Goal: Information Seeking & Learning: Compare options

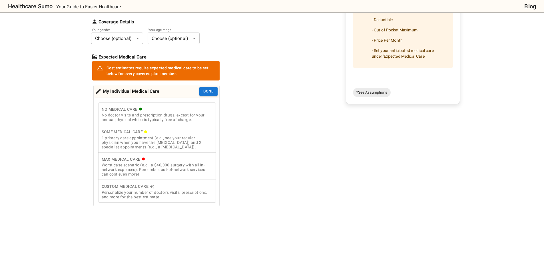
scroll to position [86, 0]
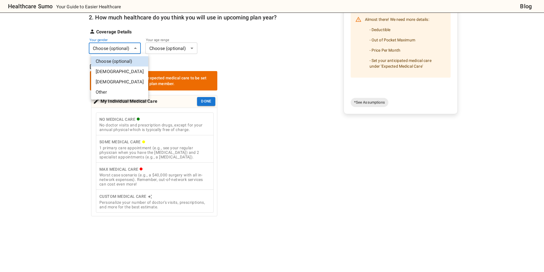
click at [134, 50] on body "Healthcare Sumo Your Guide to Easier Healthcare Blog Health Insurance Calculato…" at bounding box center [272, 179] width 544 height 531
click at [122, 72] on li "[DEMOGRAPHIC_DATA]" at bounding box center [119, 72] width 57 height 10
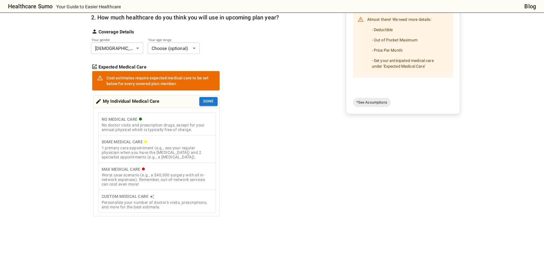
click at [165, 45] on body "Healthcare Sumo Your Guide to Easier Healthcare Blog Health Insurance Calculato…" at bounding box center [272, 179] width 544 height 531
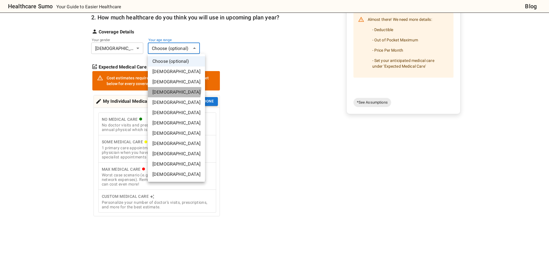
click at [167, 89] on li "[DEMOGRAPHIC_DATA]" at bounding box center [176, 92] width 57 height 10
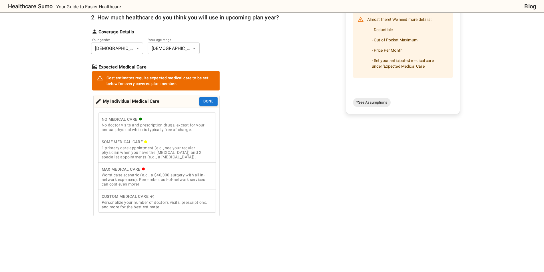
click at [176, 154] on div "1 primary care appointment (e.g., see your regular physician when you have the …" at bounding box center [157, 153] width 111 height 14
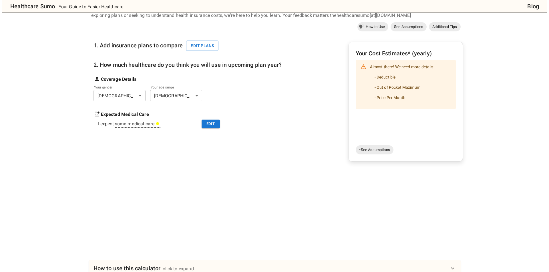
scroll to position [29, 0]
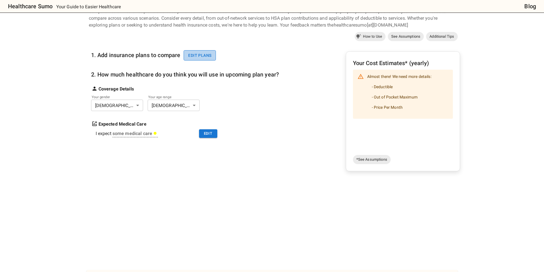
click at [205, 56] on button "Edit plans" at bounding box center [200, 55] width 32 height 11
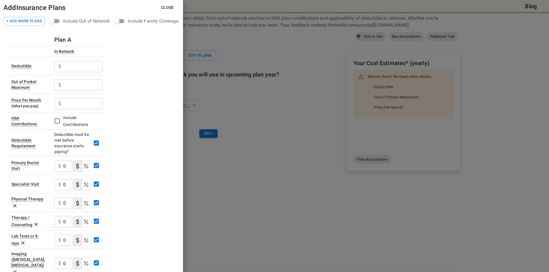
click at [81, 64] on input "text" at bounding box center [82, 66] width 39 height 11
type input "0"
click at [81, 80] on input "text" at bounding box center [82, 84] width 39 height 11
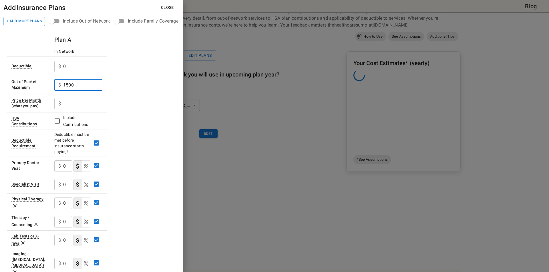
type input "1500"
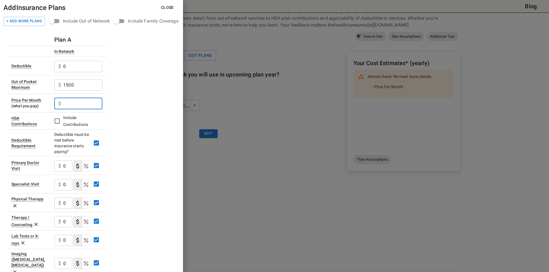
click at [95, 99] on input "text" at bounding box center [82, 103] width 39 height 11
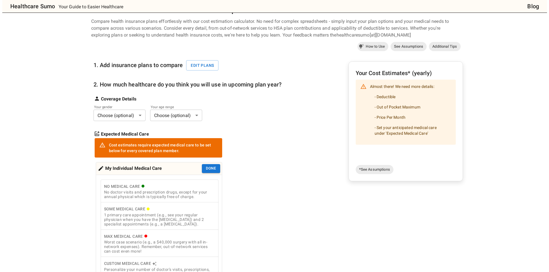
scroll to position [29, 0]
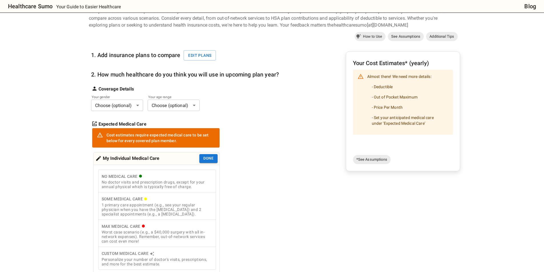
click at [128, 102] on body "Healthcare Sumo Your Guide to Easier Healthcare Blog Health Insurance Calculato…" at bounding box center [272, 236] width 544 height 531
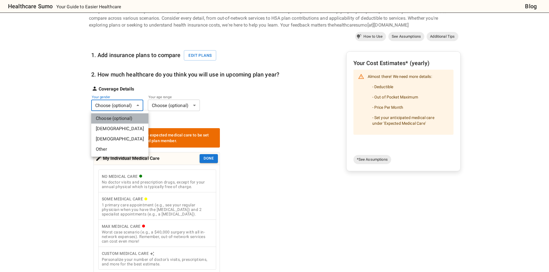
click at [122, 123] on li "Choose (optional)" at bounding box center [119, 118] width 57 height 10
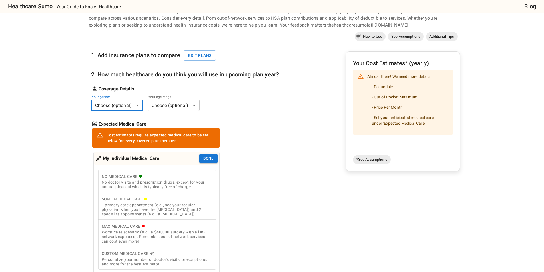
click at [125, 106] on body "Healthcare Sumo Your Guide to Easier Healthcare Blog Health Insurance Calculato…" at bounding box center [272, 236] width 544 height 531
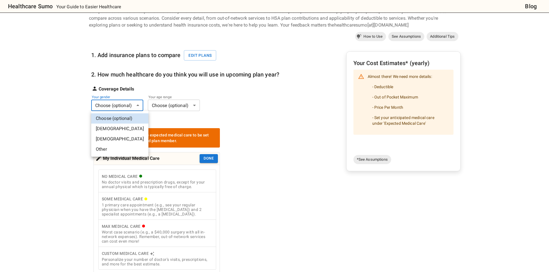
click at [117, 126] on li "[DEMOGRAPHIC_DATA]" at bounding box center [119, 129] width 57 height 10
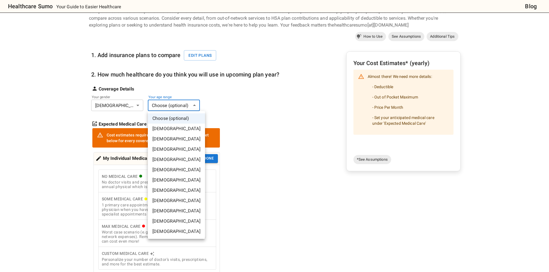
click at [157, 100] on body "Healthcare Sumo Your Guide to Easier Healthcare Blog Health Insurance Calculato…" at bounding box center [274, 236] width 549 height 531
click at [164, 146] on li "[DEMOGRAPHIC_DATA]" at bounding box center [176, 149] width 57 height 10
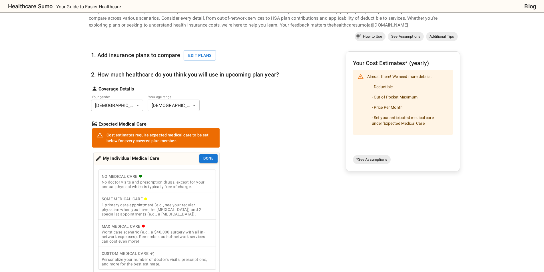
click at [170, 212] on div "1 primary care appointment (e.g., see your regular physician when you have the …" at bounding box center [157, 210] width 111 height 14
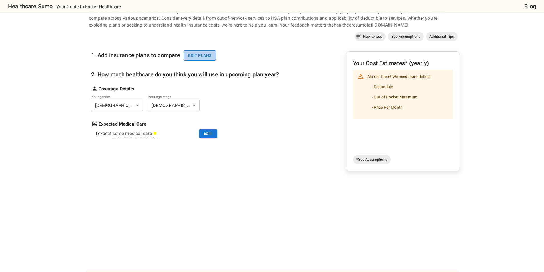
click at [211, 58] on button "Edit plans" at bounding box center [200, 55] width 32 height 11
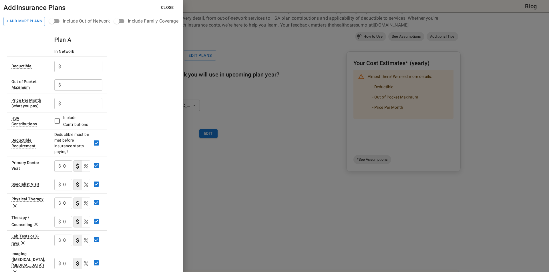
click at [88, 69] on input "text" at bounding box center [82, 66] width 39 height 11
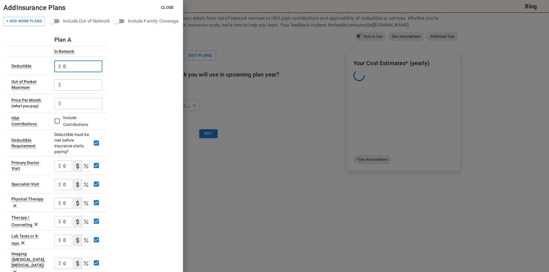
type input "0"
type input "1500"
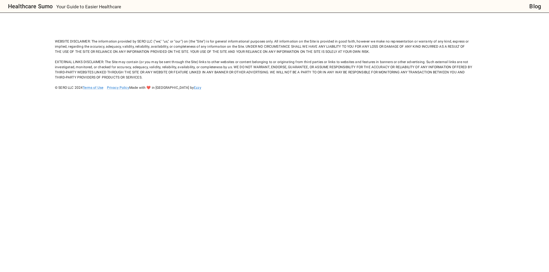
scroll to position [0, 0]
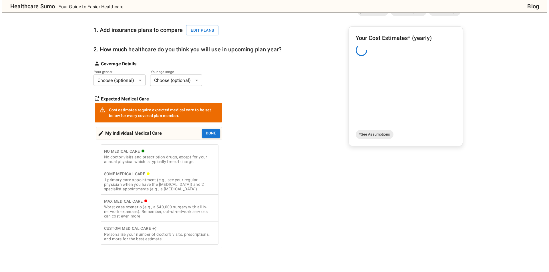
scroll to position [57, 0]
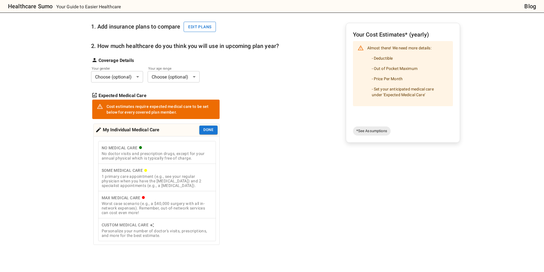
click at [196, 28] on button "Edit plans" at bounding box center [200, 27] width 32 height 11
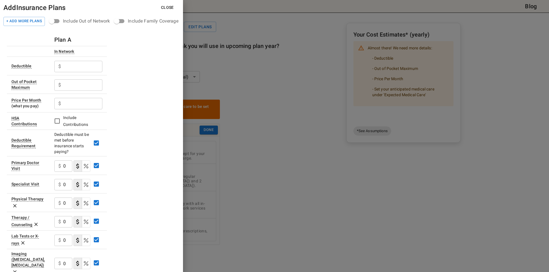
click at [73, 105] on input "text" at bounding box center [82, 103] width 39 height 11
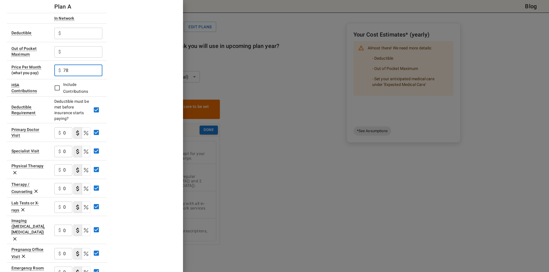
scroll to position [29, 0]
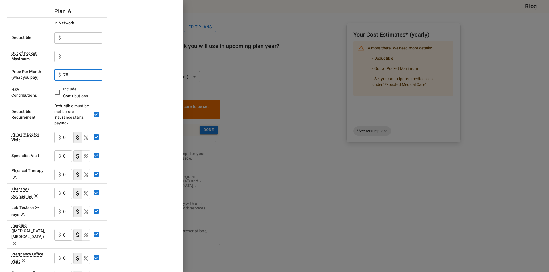
type input "78"
click at [68, 42] on input "text" at bounding box center [82, 37] width 39 height 11
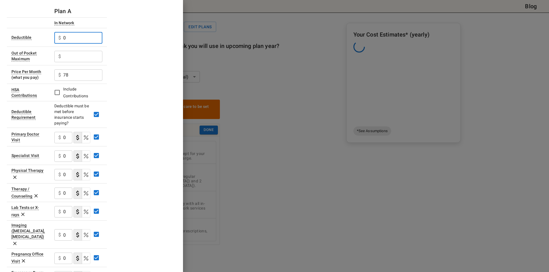
type input "0"
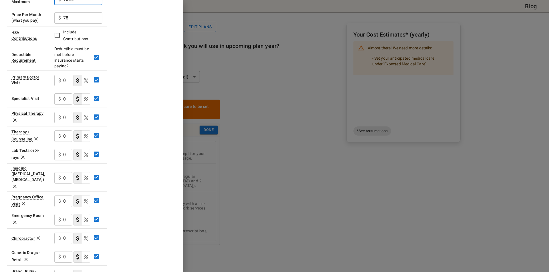
scroll to position [57, 0]
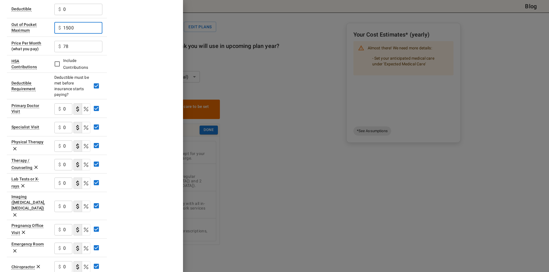
type input "1500"
click at [59, 105] on div "$ 0 ​" at bounding box center [63, 108] width 18 height 11
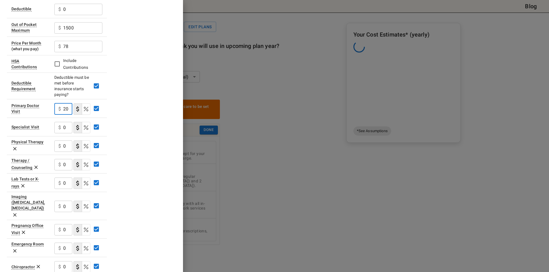
type input "20"
type button "COPAYMENT"
type button "COINSURANCE"
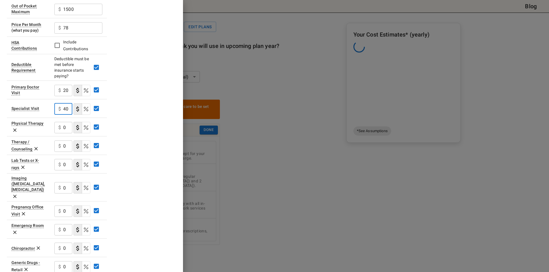
scroll to position [86, 0]
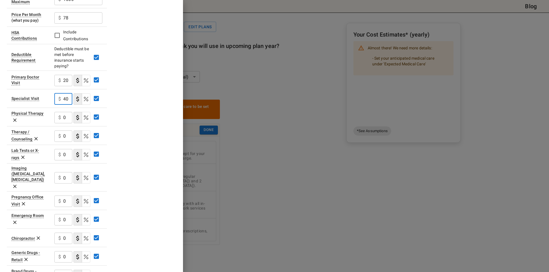
type input "40"
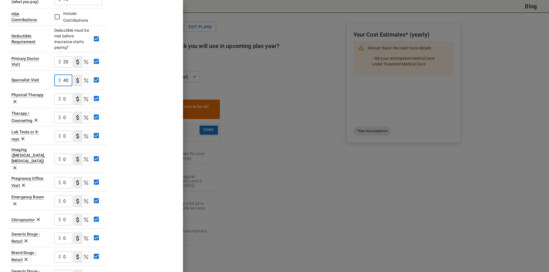
scroll to position [114, 0]
